Goal: Task Accomplishment & Management: Manage account settings

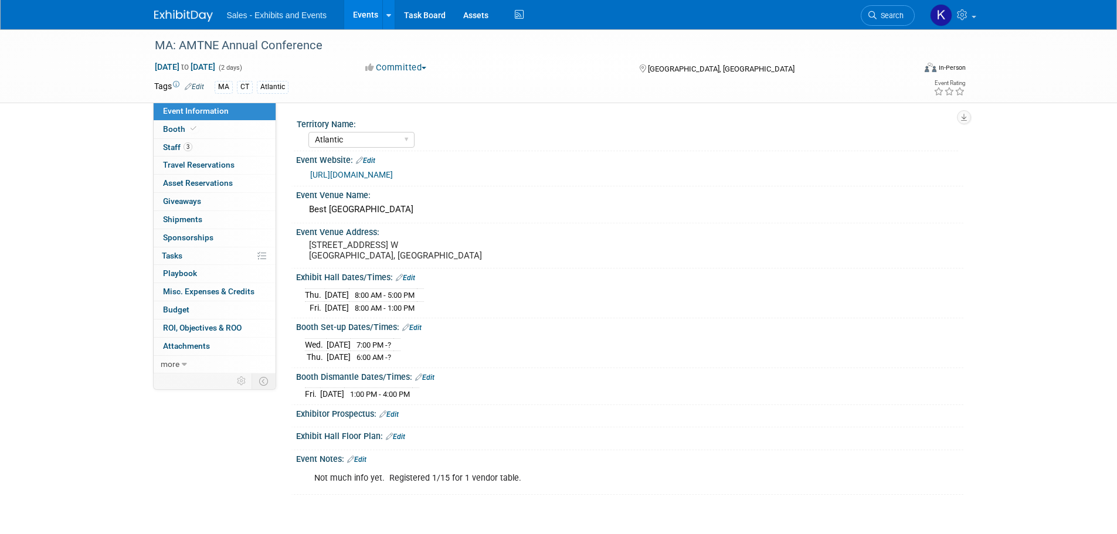
select select "Atlantic"
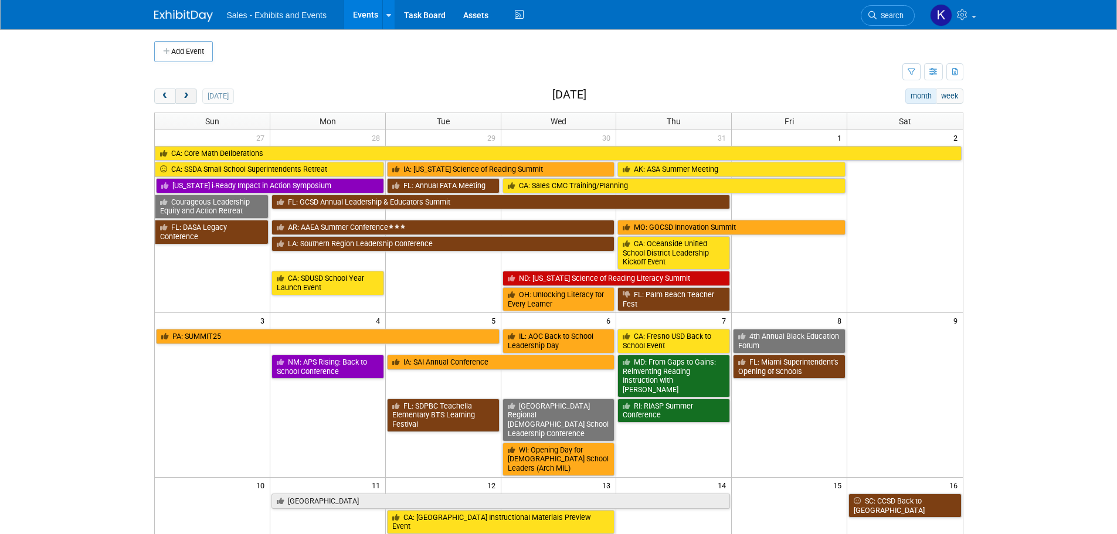
click at [180, 90] on button "next" at bounding box center [186, 96] width 22 height 15
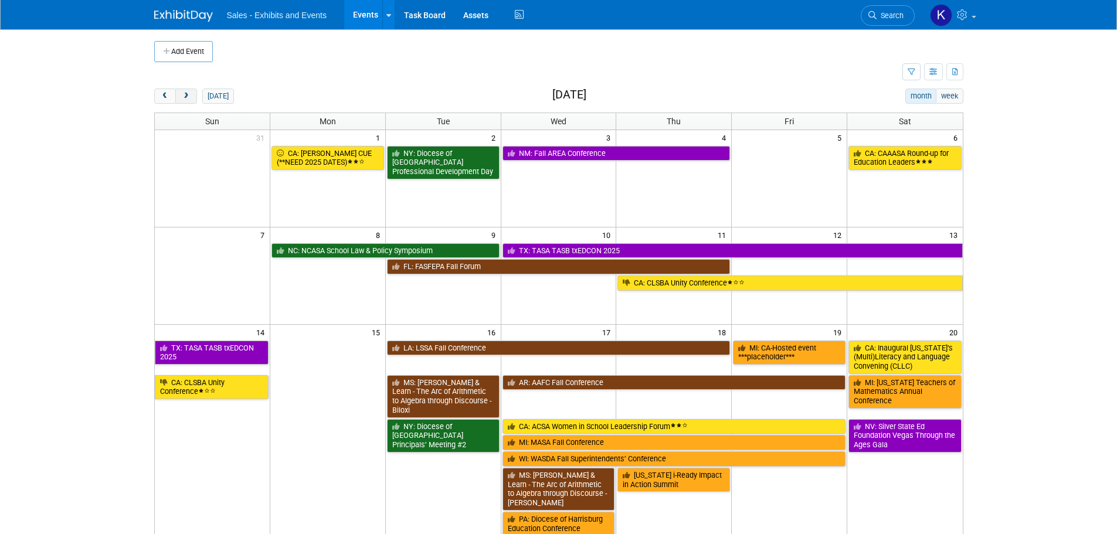
click at [182, 92] on button "next" at bounding box center [186, 96] width 22 height 15
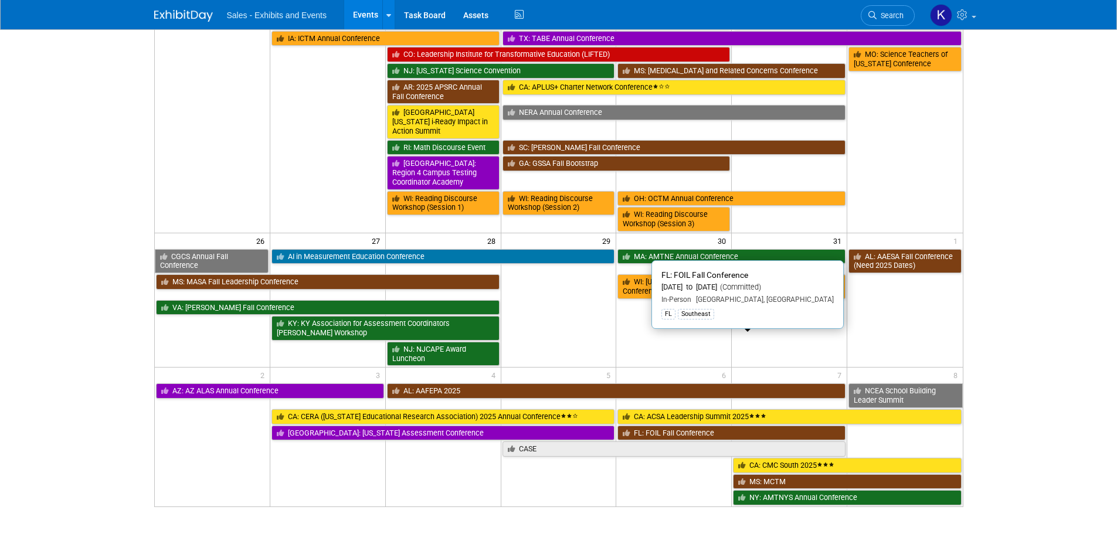
scroll to position [791, 0]
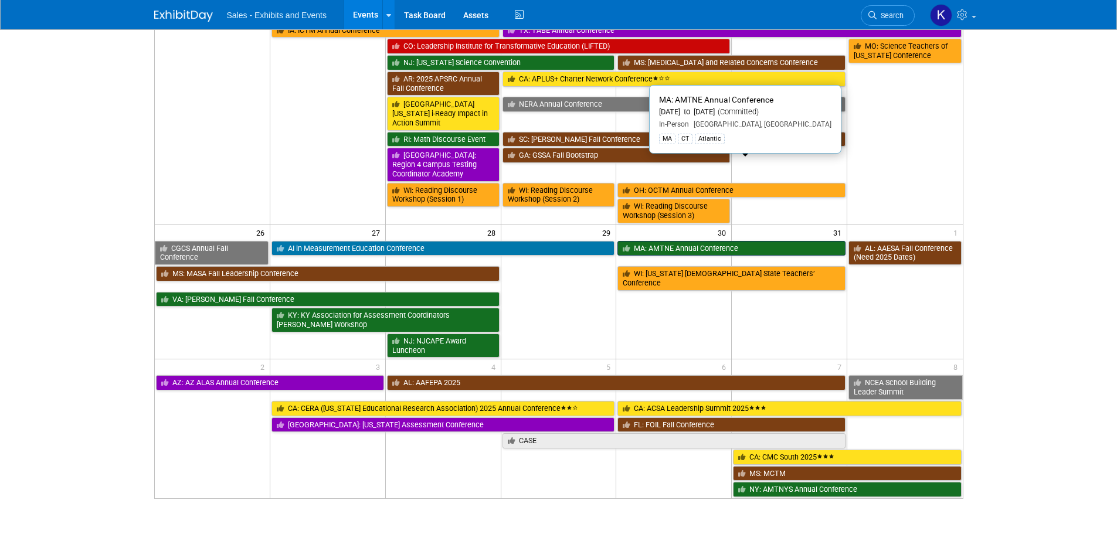
click at [720, 241] on link "MA: AMTNE Annual Conference" at bounding box center [732, 248] width 228 height 15
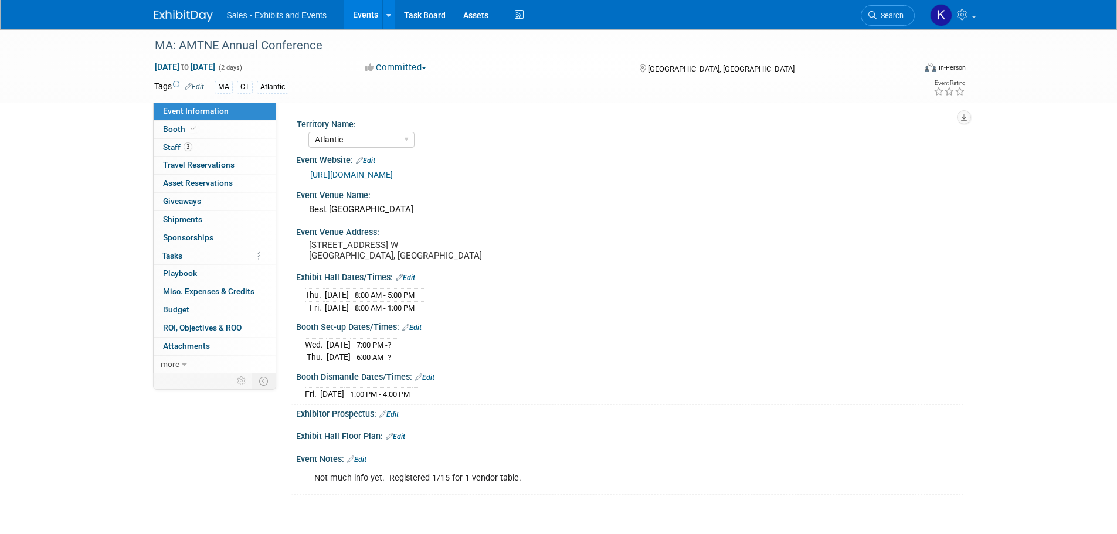
select select "Atlantic"
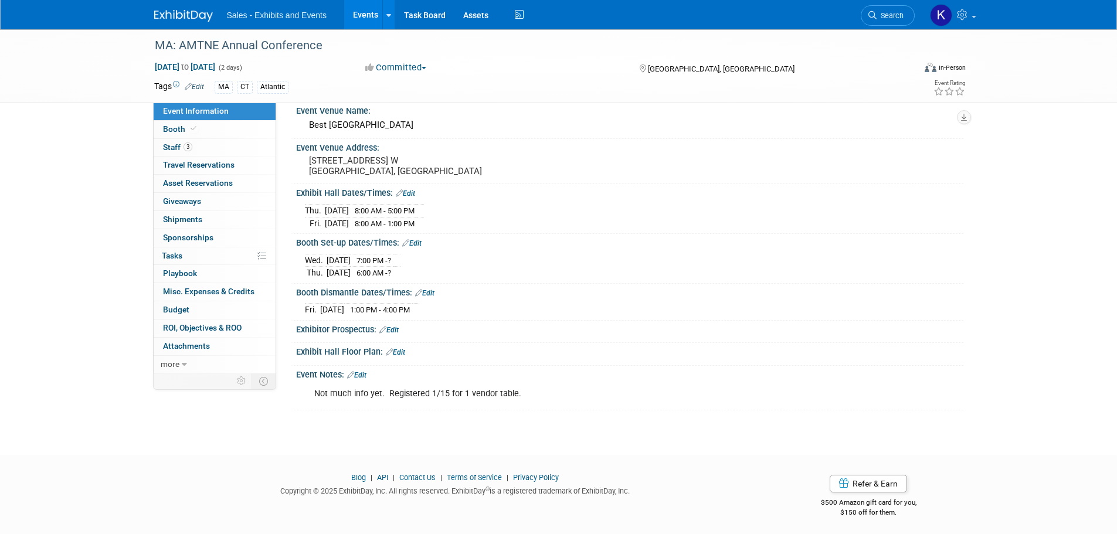
scroll to position [86, 0]
click at [365, 373] on link "Edit" at bounding box center [356, 374] width 19 height 8
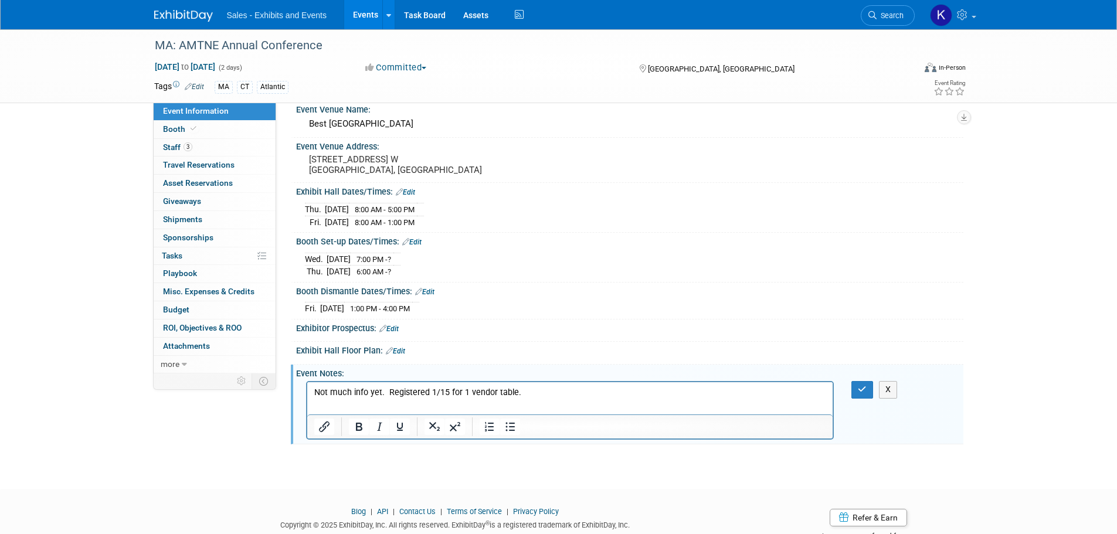
scroll to position [0, 0]
drag, startPoint x: 387, startPoint y: 393, endPoint x: 264, endPoint y: 394, distance: 122.6
click at [307, 394] on html "Not much info yet. Registered 1/15 for 1 vendor table." at bounding box center [570, 390] width 526 height 16
click at [470, 389] on p "Registered 1/15 for 1 vendor table." at bounding box center [570, 393] width 513 height 12
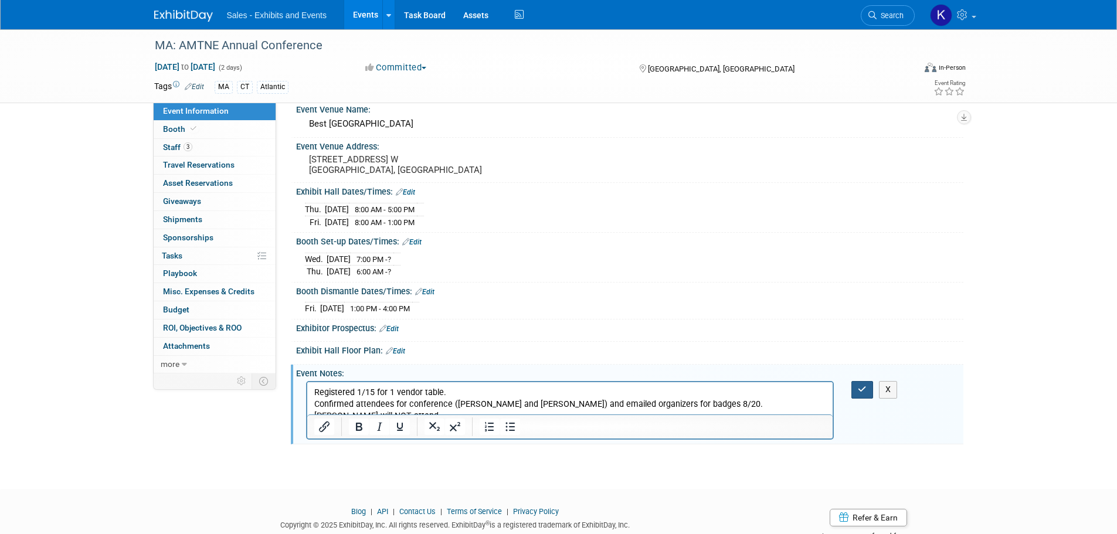
click at [865, 391] on icon "button" at bounding box center [862, 389] width 9 height 8
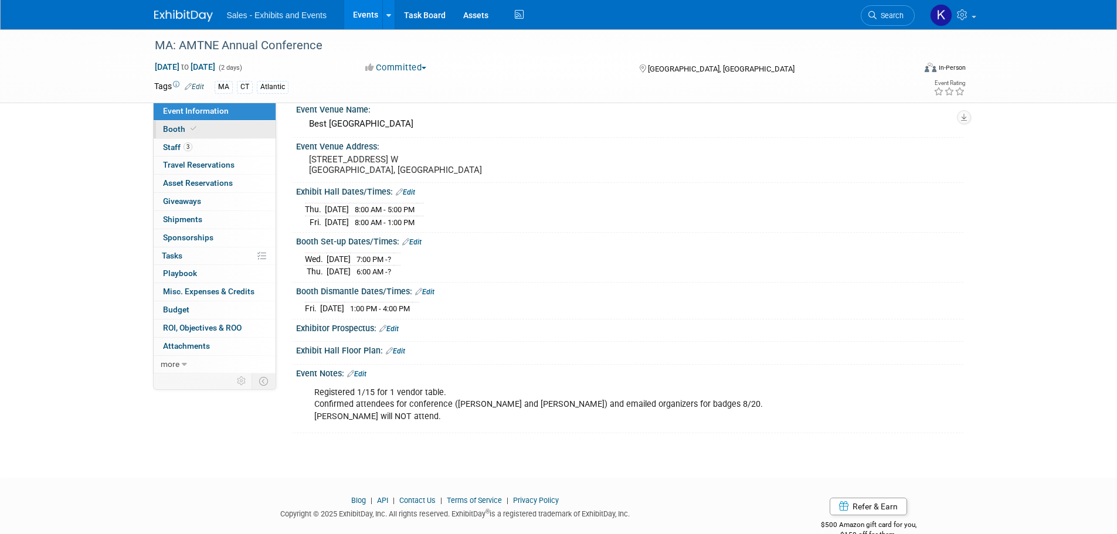
click at [173, 133] on span "Booth" at bounding box center [181, 128] width 36 height 9
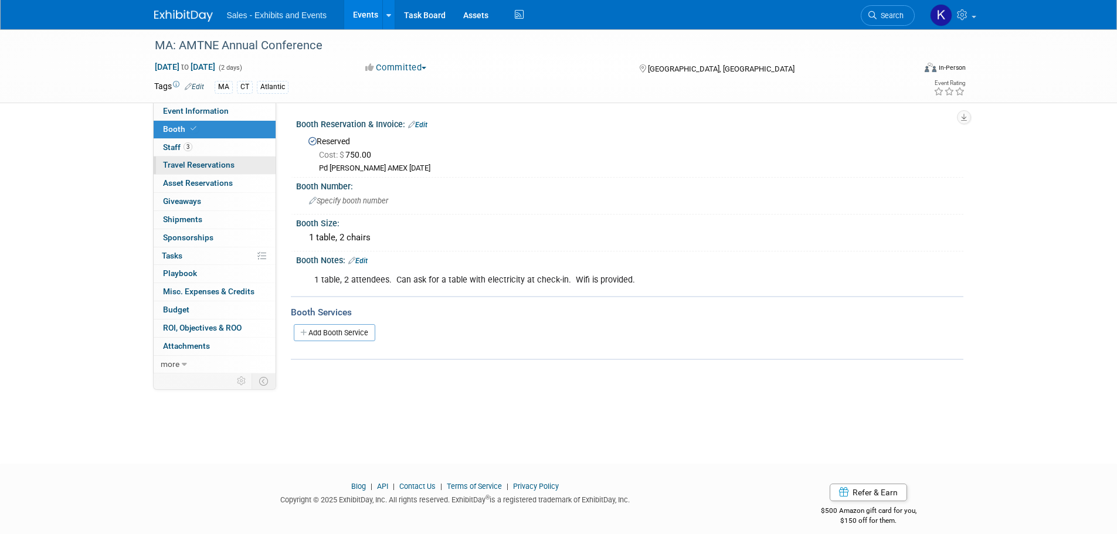
click at [169, 158] on link "0 Travel Reservations 0" at bounding box center [215, 166] width 122 height 18
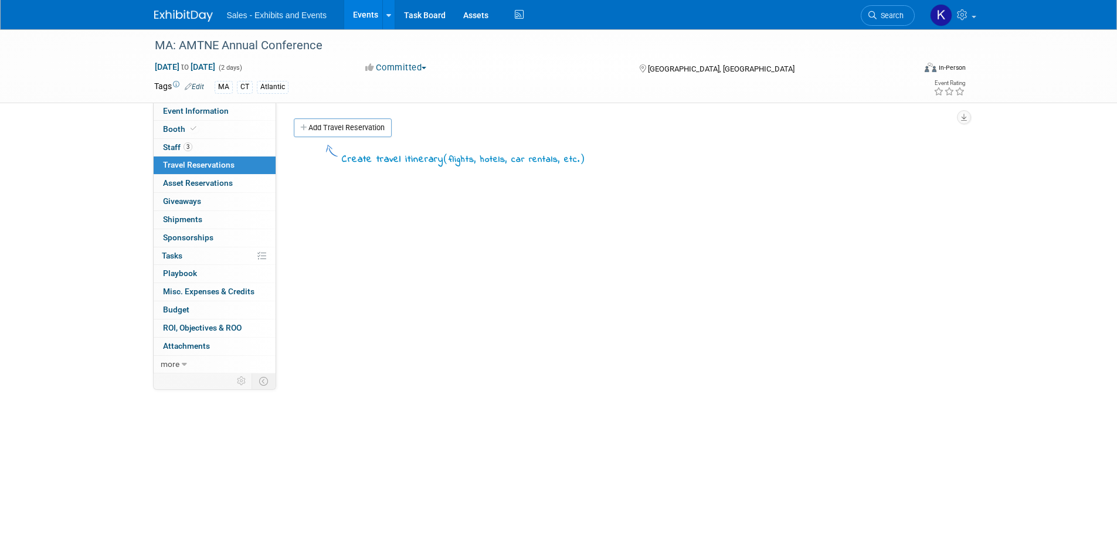
click at [181, 14] on img at bounding box center [183, 16] width 59 height 12
